Goal: Information Seeking & Learning: Learn about a topic

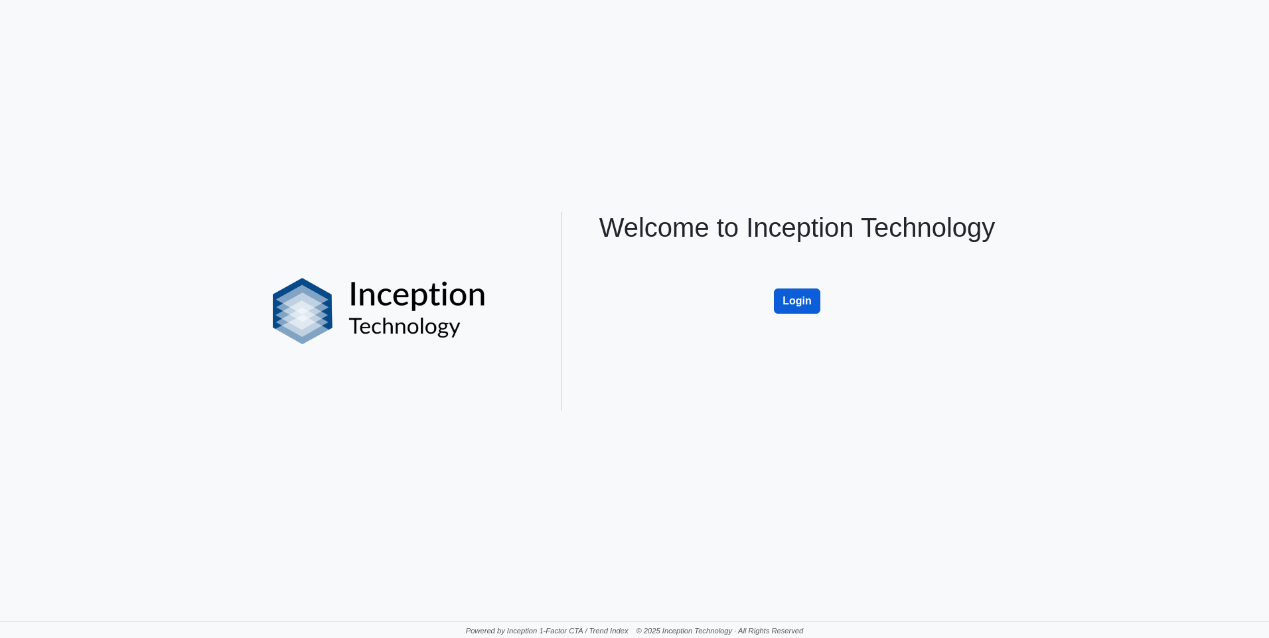
click at [794, 303] on button "Login" at bounding box center [797, 301] width 46 height 25
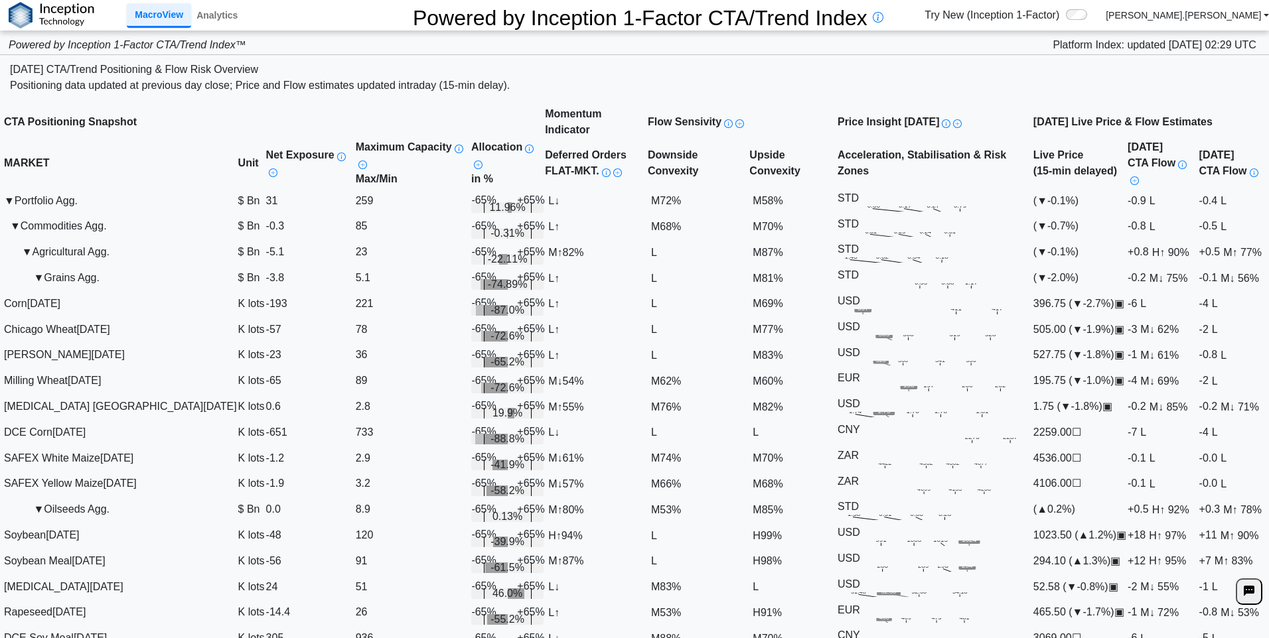
scroll to position [199, 0]
click at [76, 528] on div "Soybean Nov 25" at bounding box center [120, 536] width 233 height 16
click at [210, 12] on link "Analytics" at bounding box center [217, 15] width 52 height 23
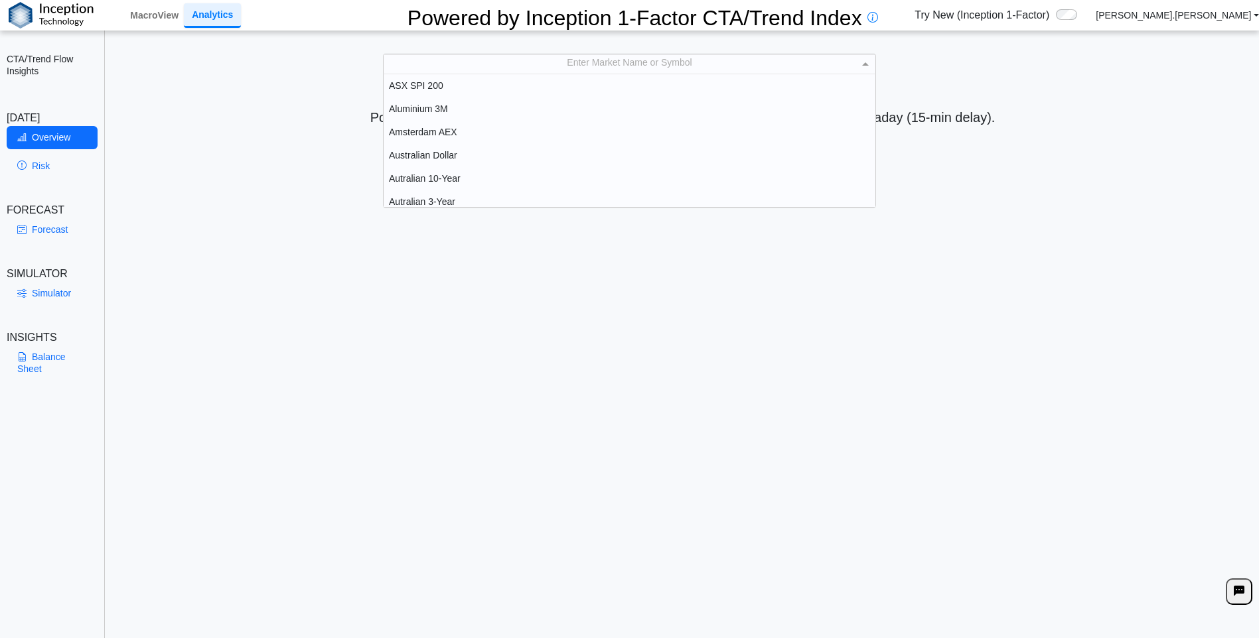
click at [619, 58] on div "Enter Market Name or Symbol" at bounding box center [630, 63] width 492 height 19
type input "***"
click at [419, 123] on div "Soybean" at bounding box center [630, 132] width 492 height 23
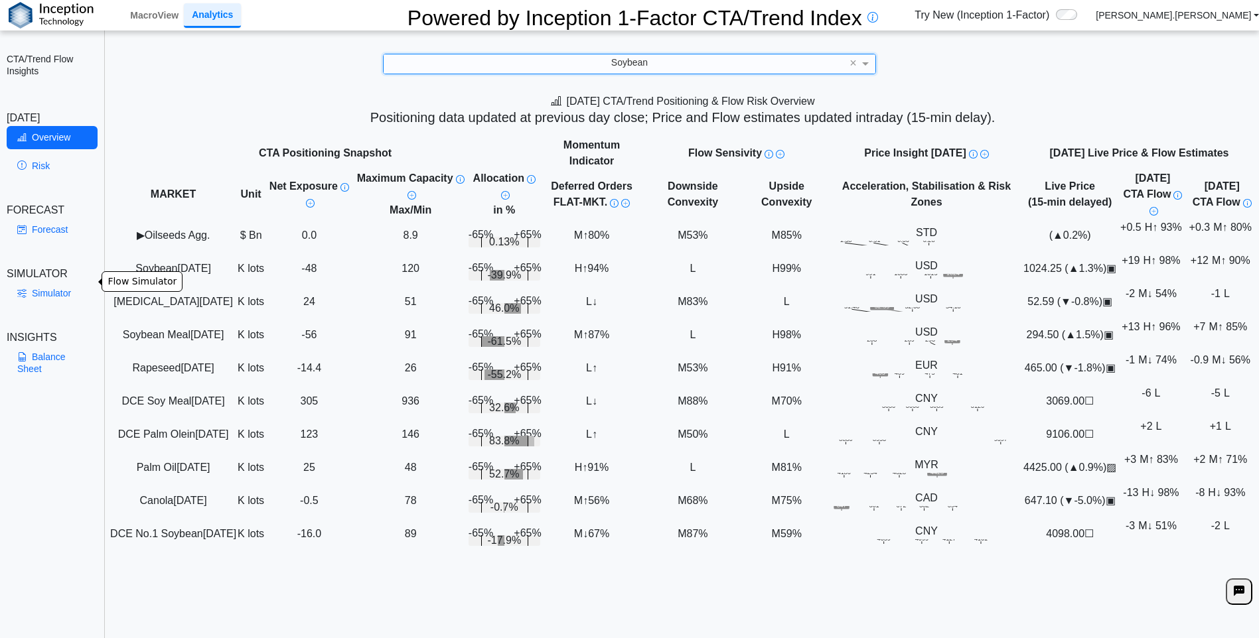
click at [43, 282] on link "Simulator" at bounding box center [52, 293] width 91 height 23
